Goal: Find specific page/section: Find specific page/section

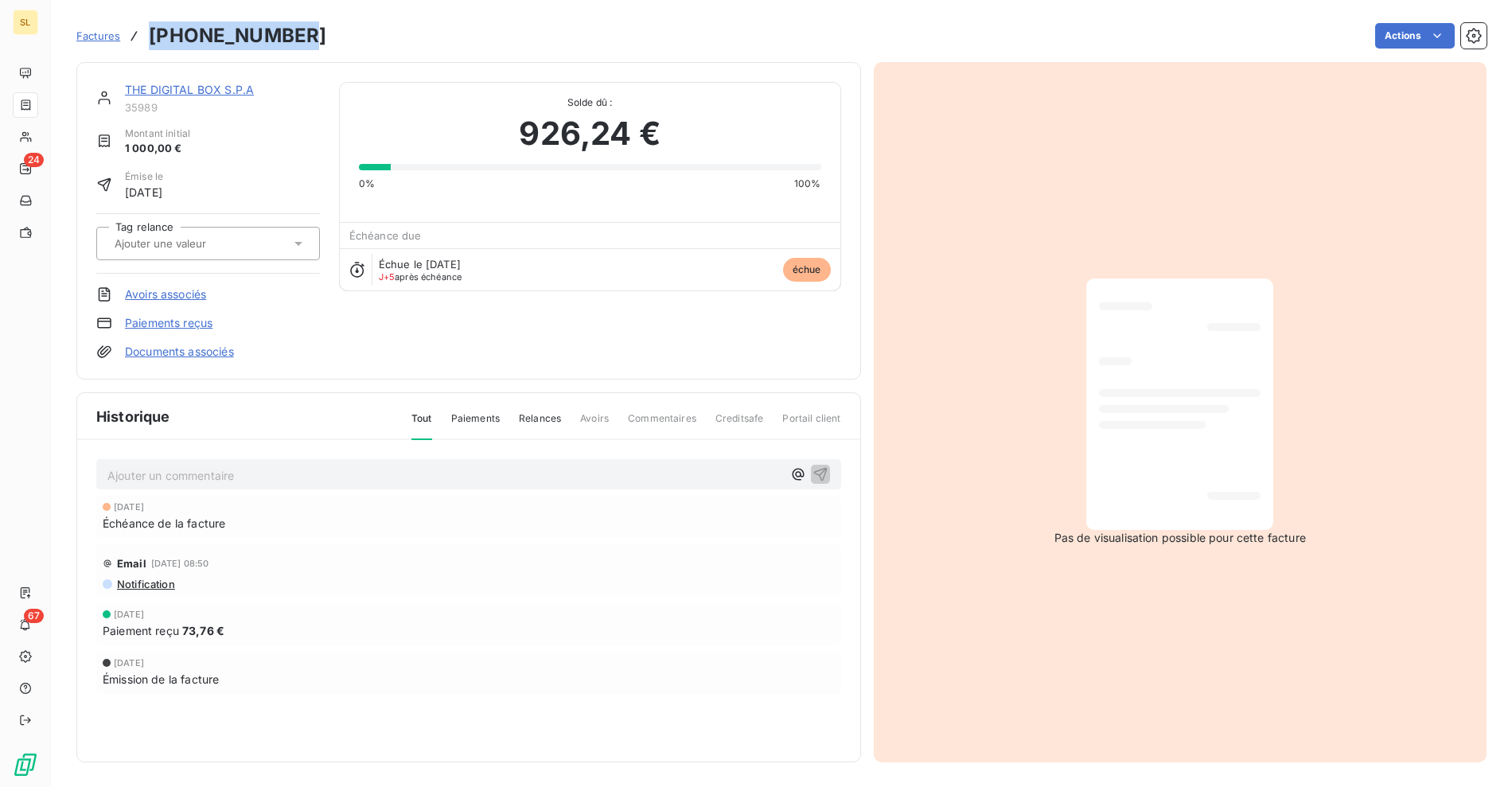
click at [107, 42] on link "Factures" at bounding box center [98, 36] width 44 height 16
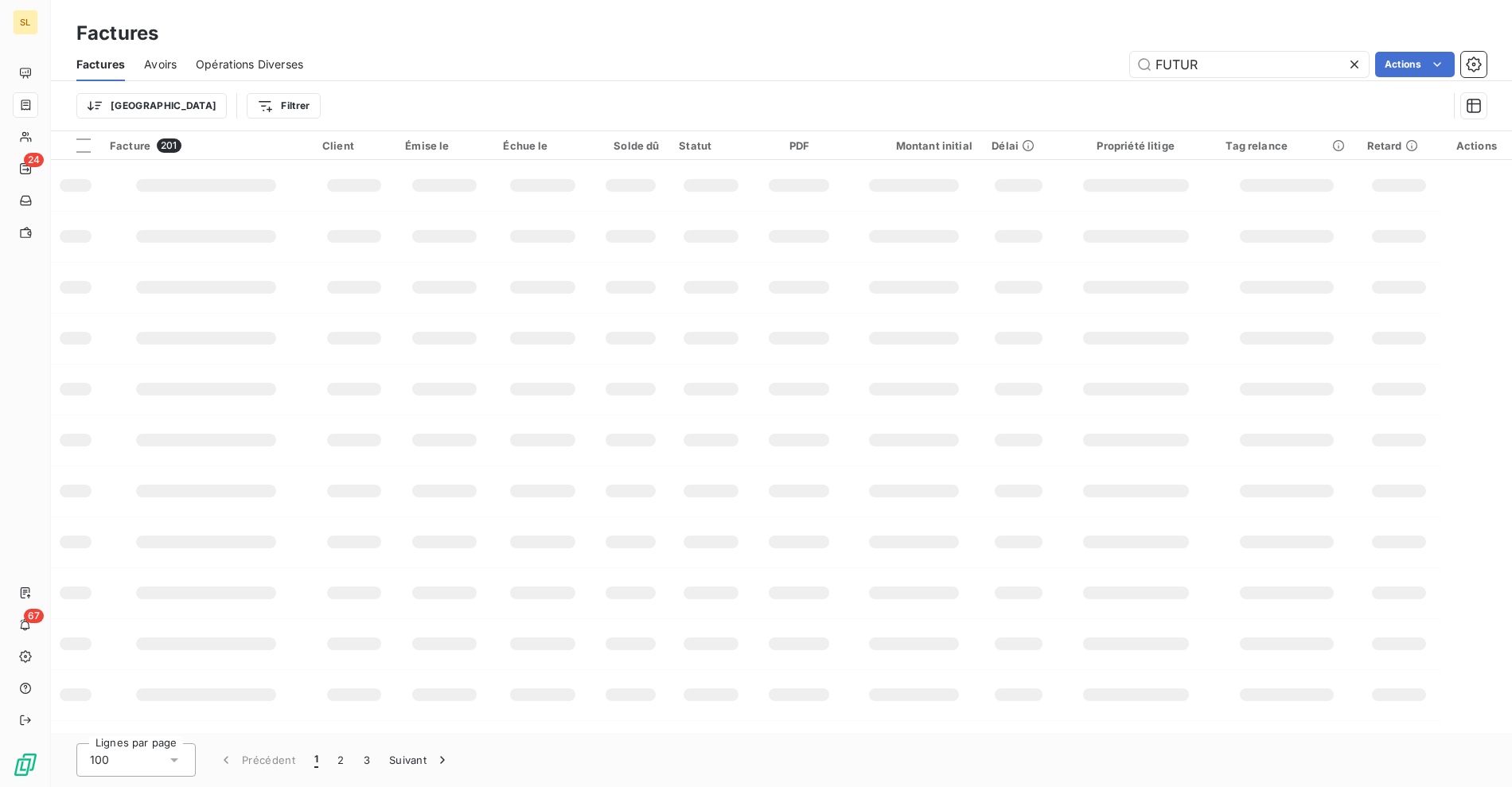
drag, startPoint x: 572, startPoint y: 69, endPoint x: 1265, endPoint y: 30, distance: 694.1
click at [573, 69] on div "FUTUR Actions" at bounding box center [904, 64] width 1164 height 26
drag, startPoint x: 1233, startPoint y: 69, endPoint x: 1073, endPoint y: 67, distance: 160.0
click at [1074, 67] on div "FUTUR Actions" at bounding box center [904, 64] width 1164 height 26
type input "gts"
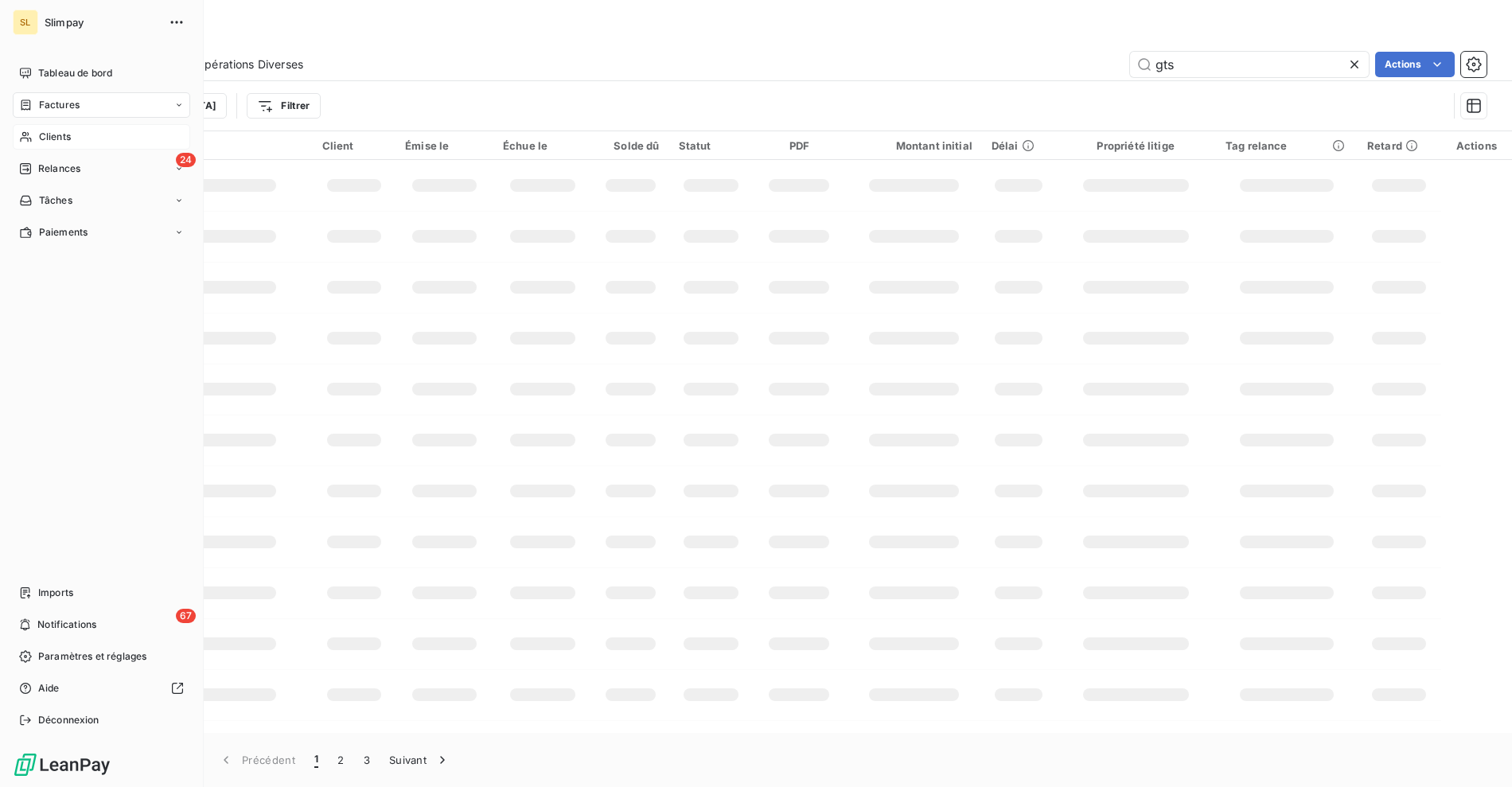
click at [39, 132] on span "Clients" at bounding box center [55, 136] width 32 height 14
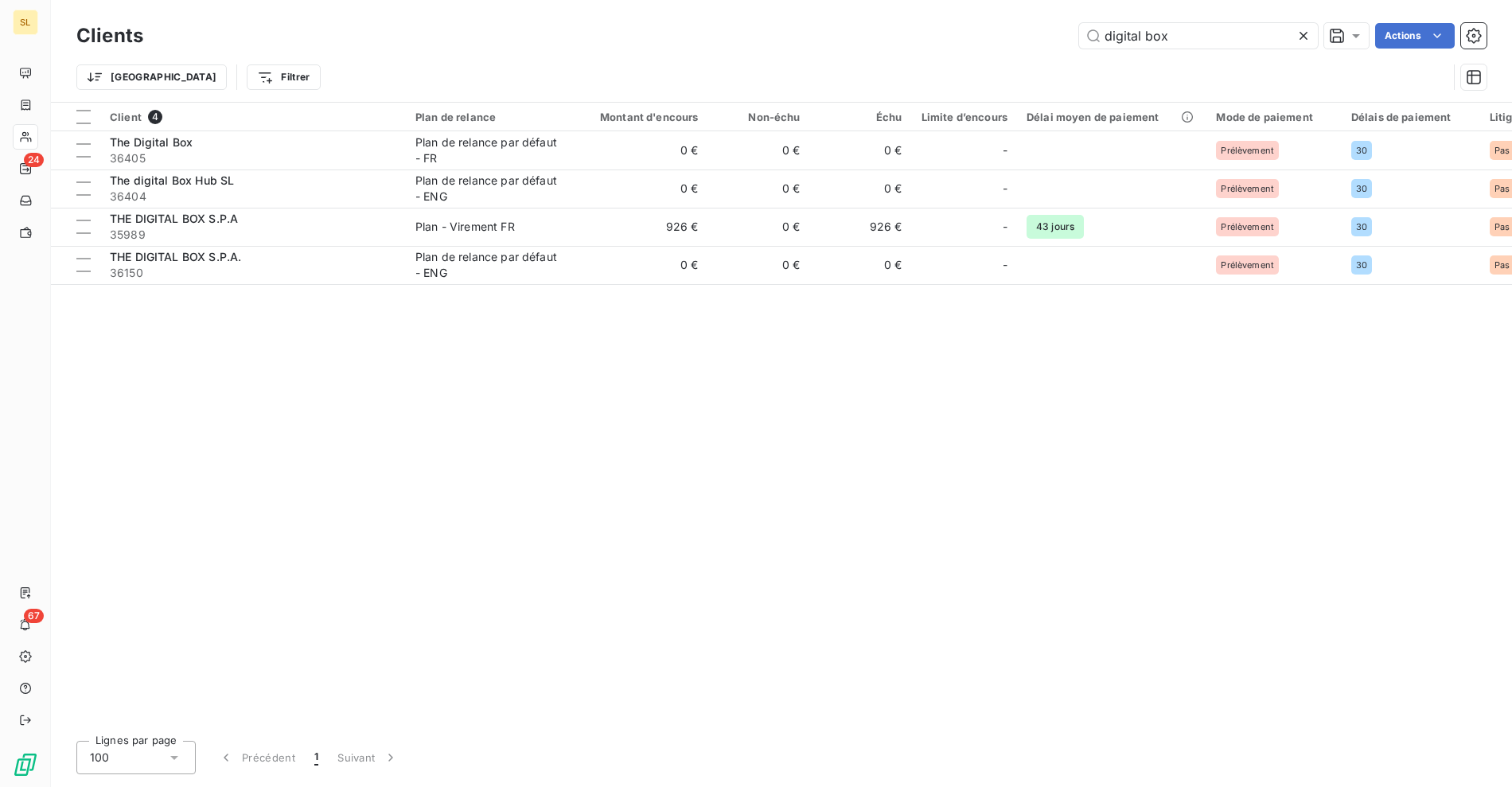
click at [954, 34] on div "digital box Actions" at bounding box center [824, 36] width 1324 height 26
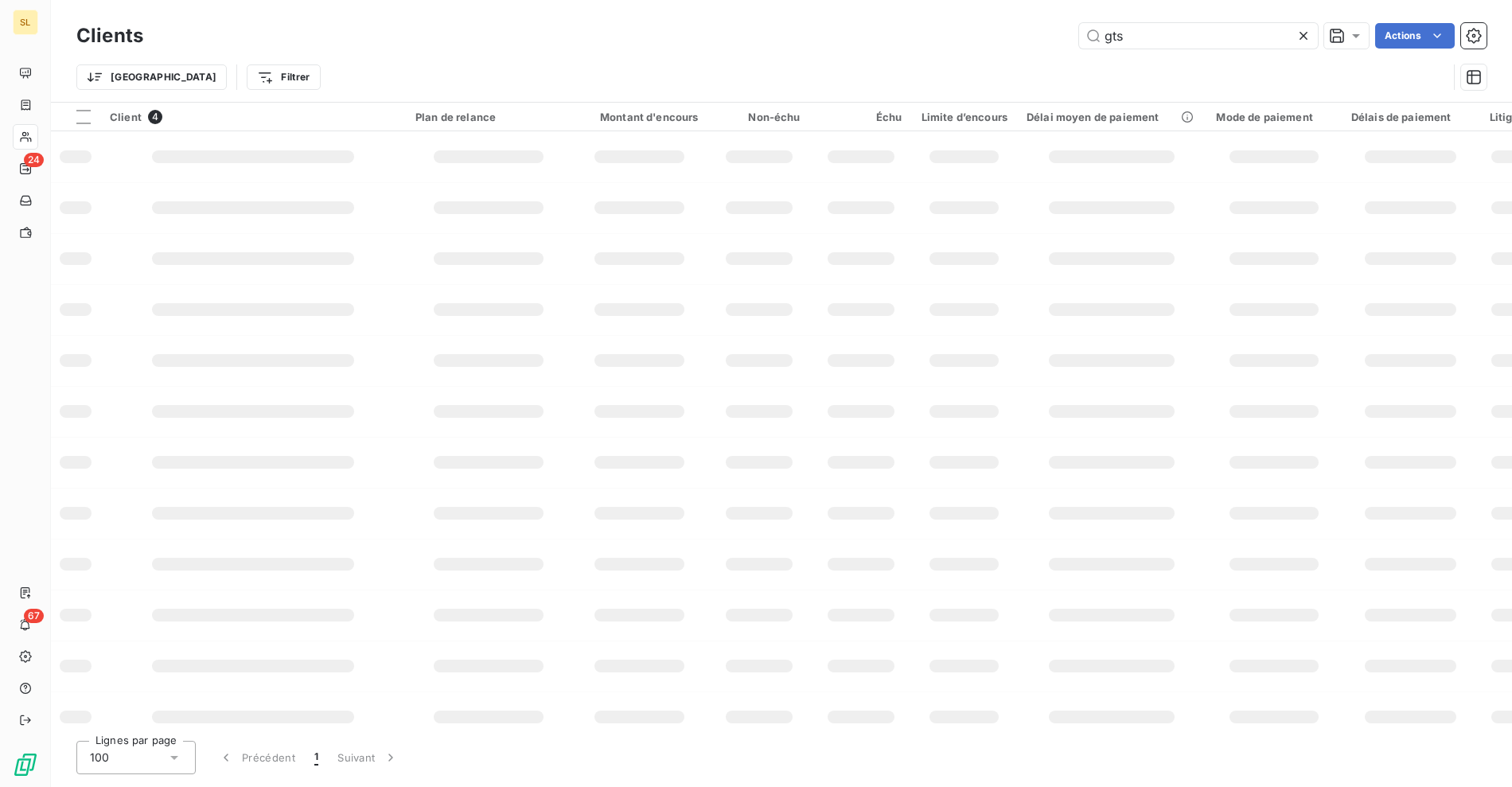
type input "gts"
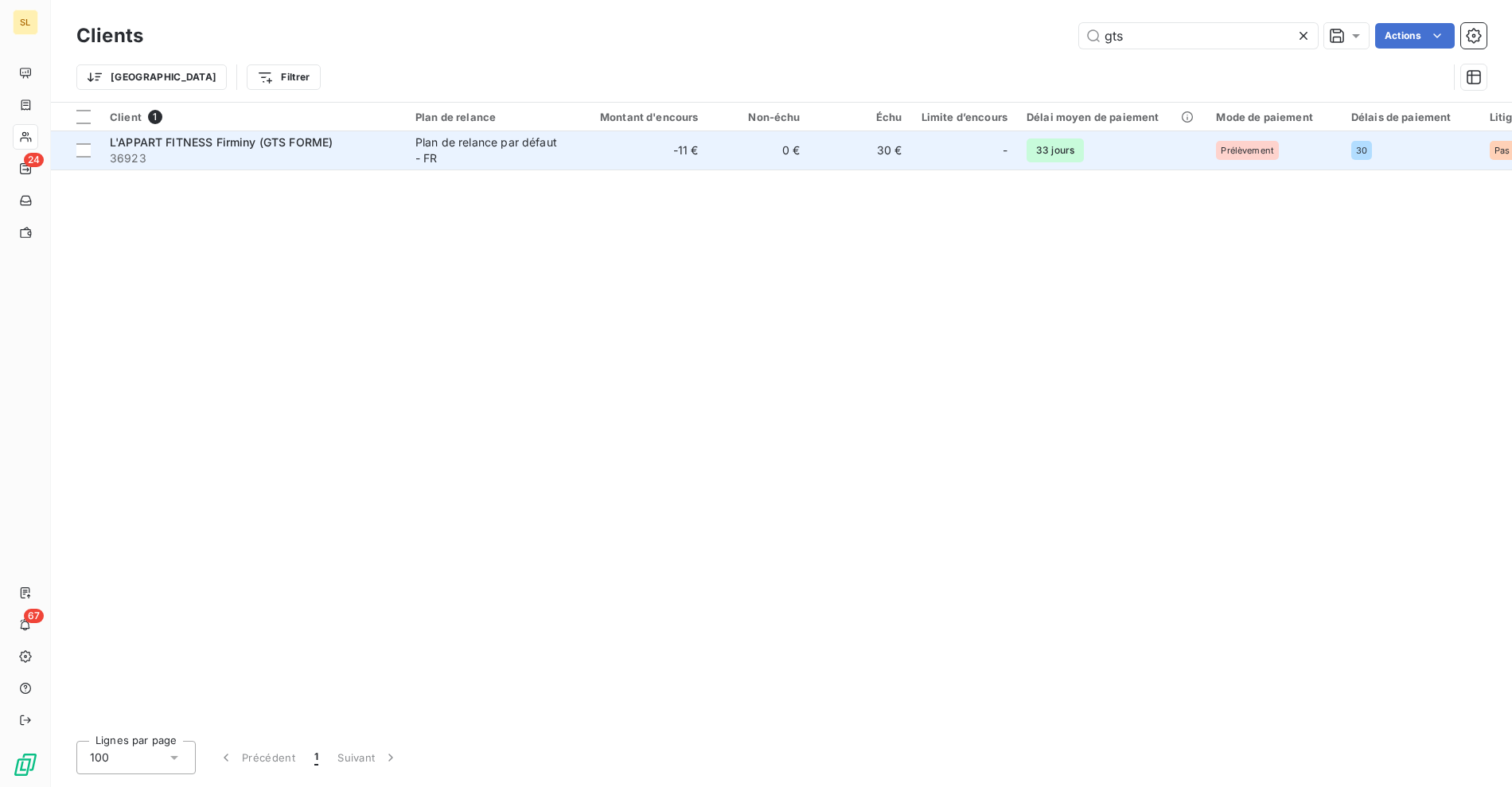
click at [247, 153] on span "36923" at bounding box center [253, 158] width 287 height 16
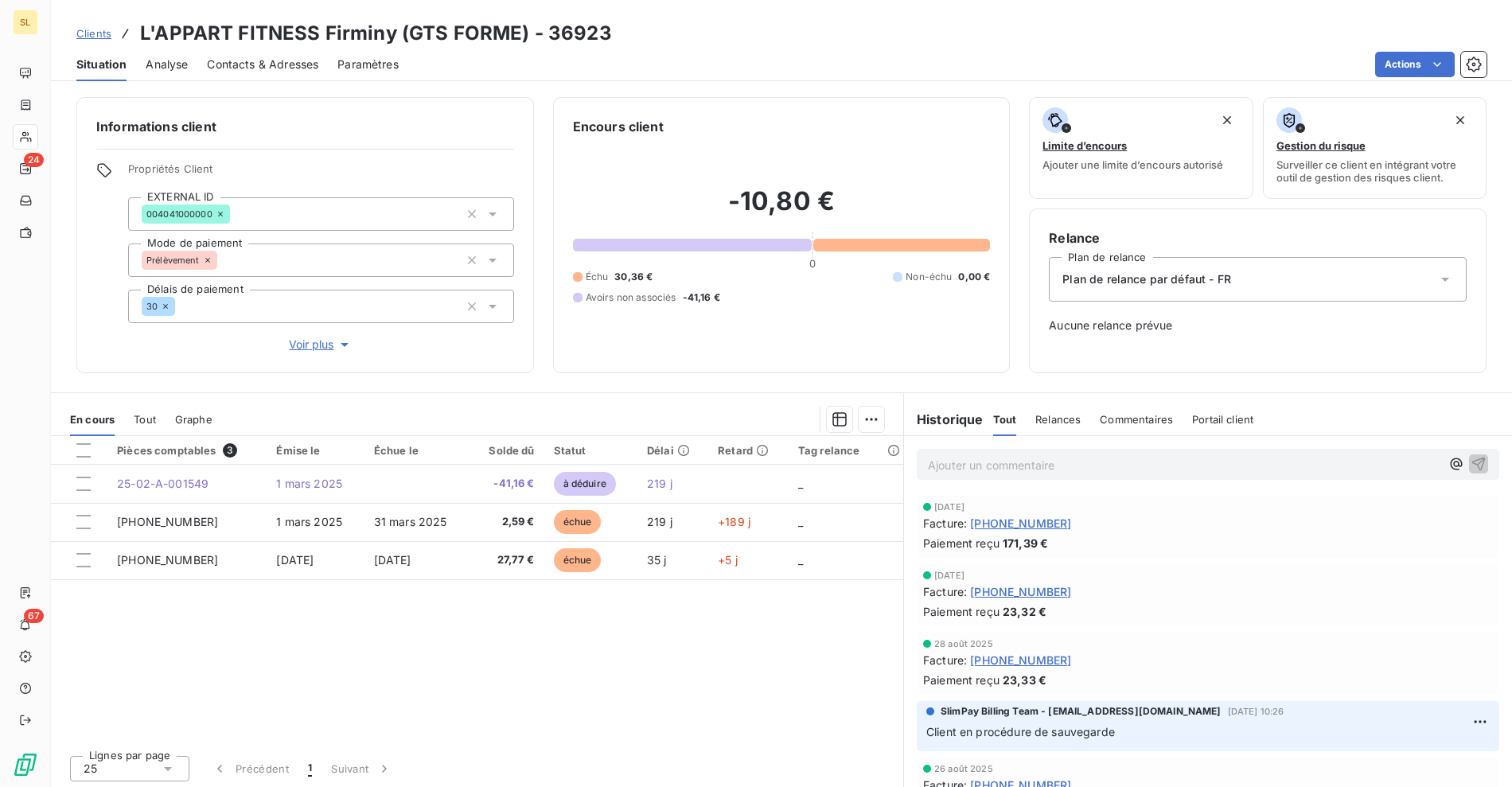
drag, startPoint x: 959, startPoint y: 731, endPoint x: 1160, endPoint y: 717, distance: 201.5
click at [1160, 717] on div "SlimPay Billing Team - [EMAIL_ADDRESS][DOMAIN_NAME] [DATE] 10:26 Client en proc…" at bounding box center [1208, 722] width 564 height 37
click at [447, 645] on div "Pièces comptables 3 Émise le Échue le Solde dû Statut Délai Retard Tag relance …" at bounding box center [477, 590] width 852 height 307
